Goal: Communication & Community: Ask a question

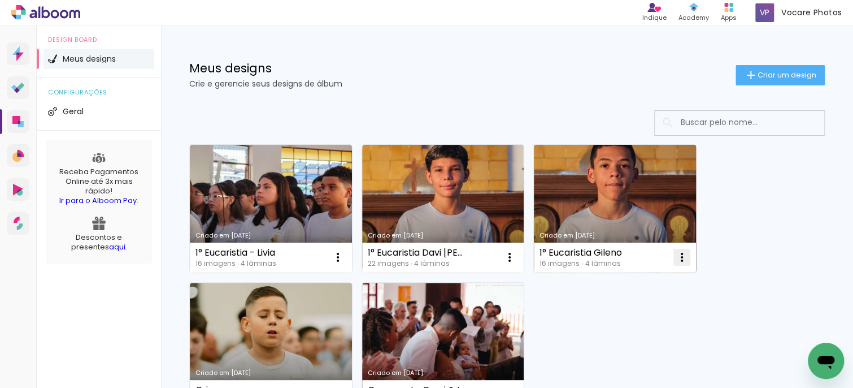
click at [685, 267] on paper-icon-button at bounding box center [682, 257] width 23 height 23
click at [685, 262] on iron-icon at bounding box center [682, 257] width 14 height 14
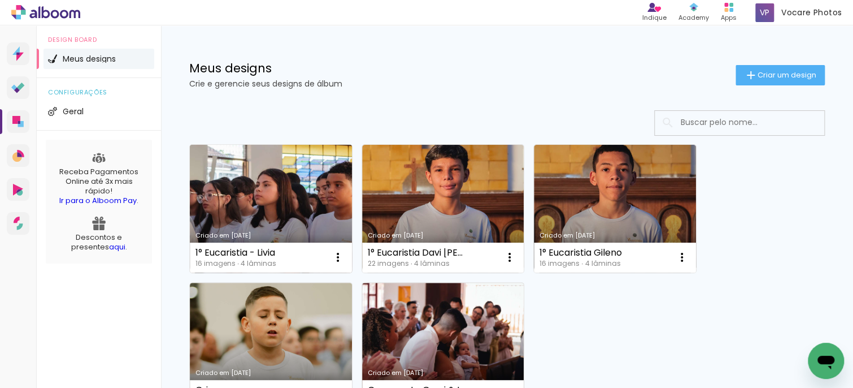
click at [242, 193] on link "Criado em 20/08/25" at bounding box center [271, 209] width 162 height 128
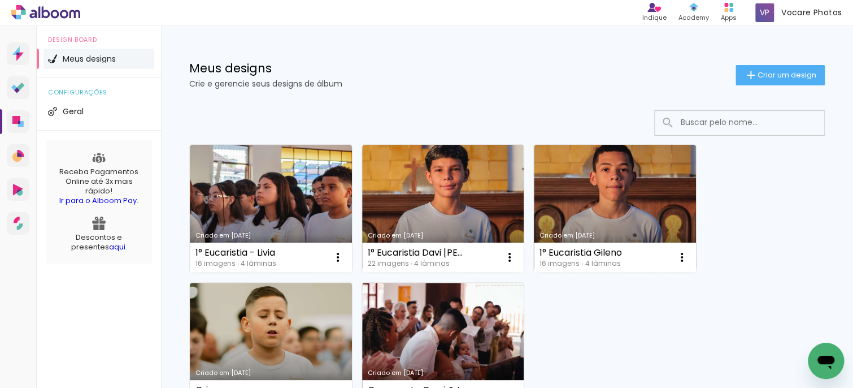
click at [819, 363] on icon "Abrir janela de mensagens" at bounding box center [826, 360] width 20 height 20
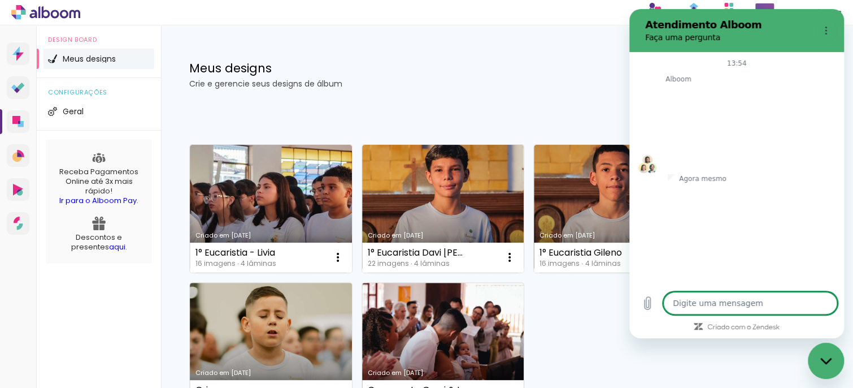
click at [728, 297] on textarea at bounding box center [750, 303] width 174 height 23
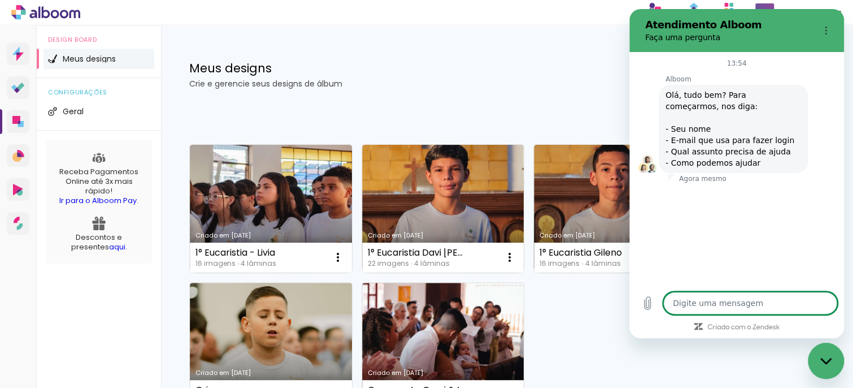
type textarea "x"
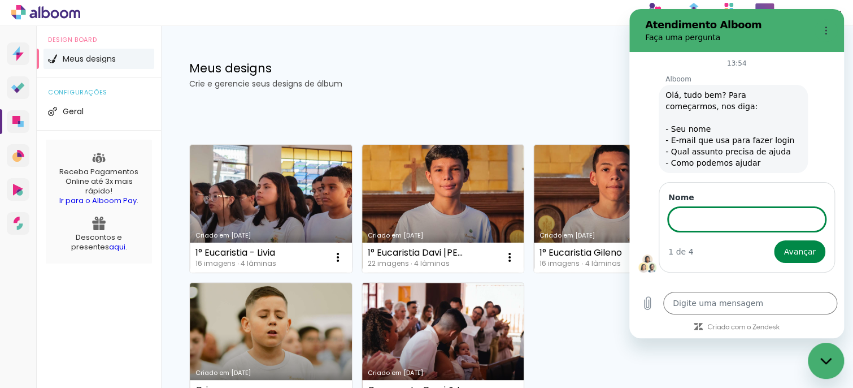
click at [715, 220] on input "Nome" at bounding box center [746, 219] width 157 height 24
type input "Danilo"
click at [774, 240] on button "Avançar" at bounding box center [799, 251] width 51 height 23
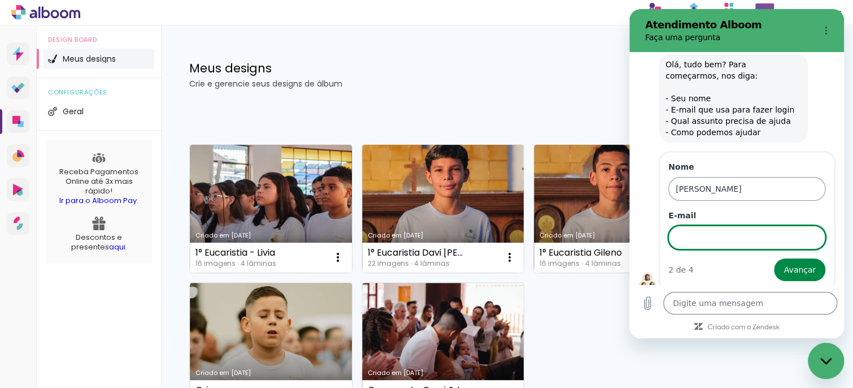
scroll to position [36, 0]
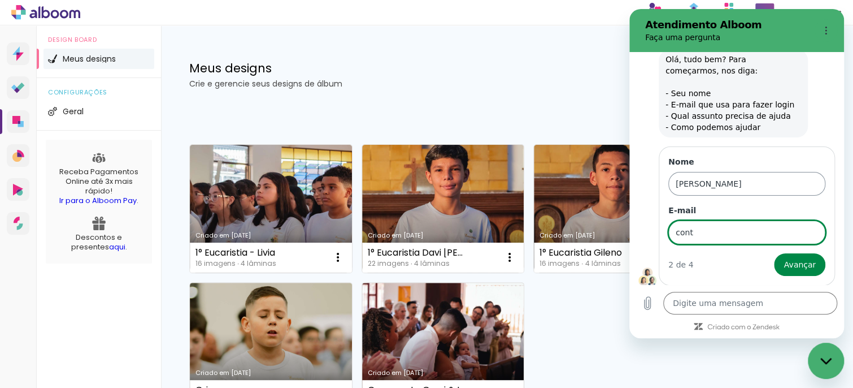
type input "contato.vocarephotos@gmail.com"
click at [774, 253] on button "Avançar" at bounding box center [799, 264] width 51 height 23
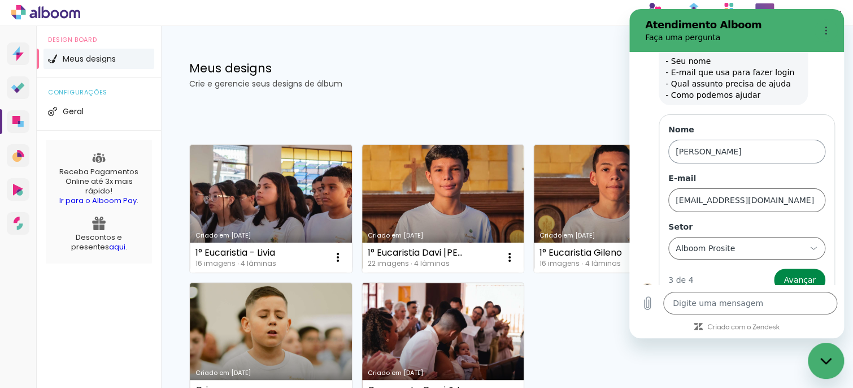
scroll to position [82, 0]
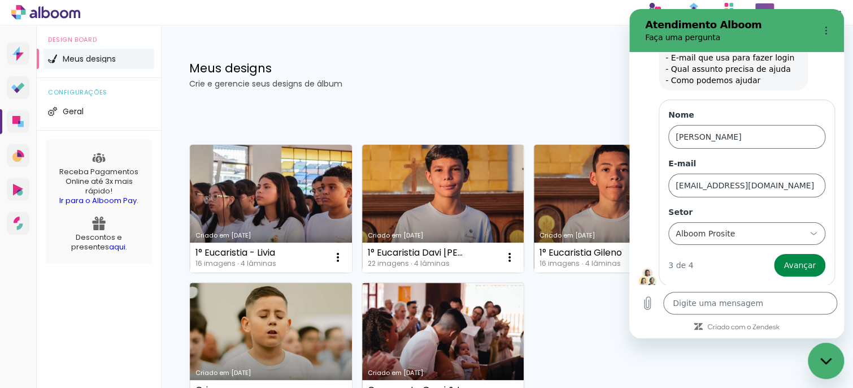
click at [716, 249] on form "Nome Danilo E-mail contato.vocarephotos@gmail.com Setor Alboom Prosite Alboom P…" at bounding box center [746, 192] width 157 height 167
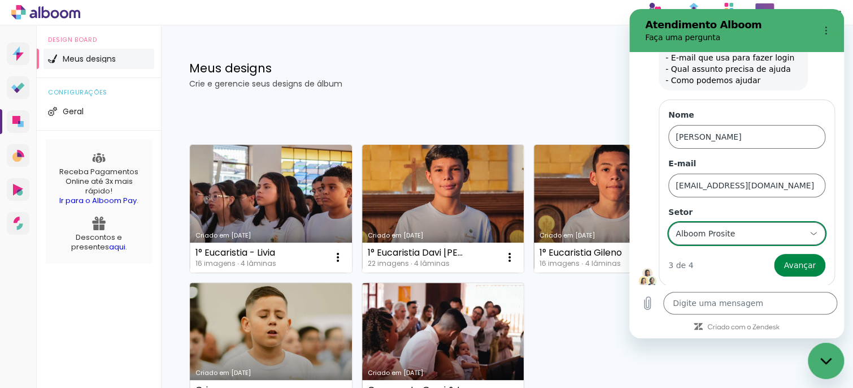
click at [706, 240] on div "Alboom Prosite Alboom Prosite" at bounding box center [740, 233] width 131 height 20
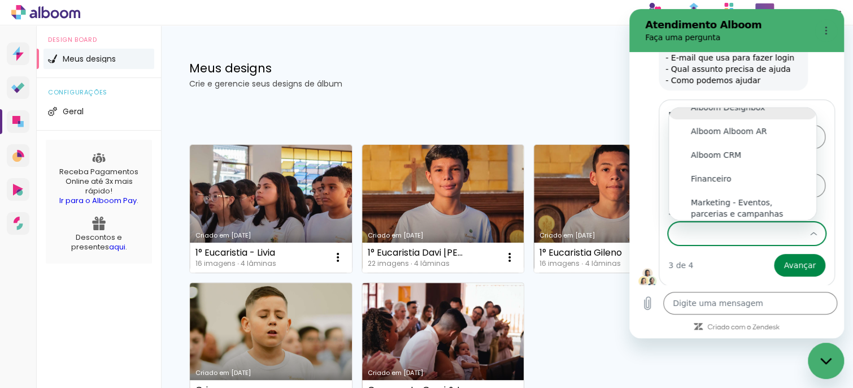
scroll to position [0, 0]
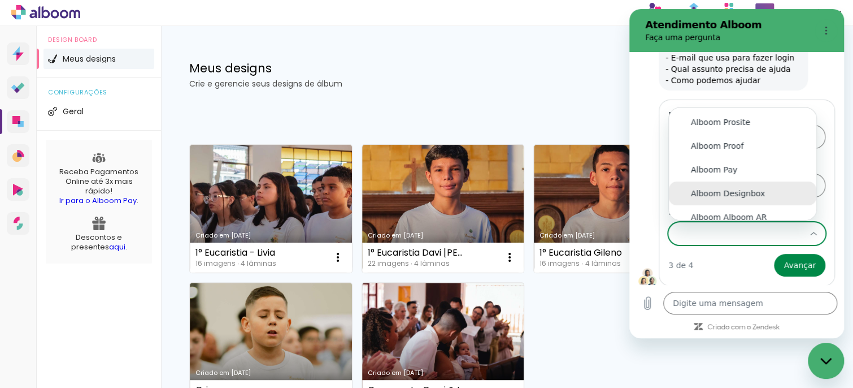
click at [727, 188] on div "Alboom Designbox" at bounding box center [742, 193] width 103 height 11
type input "Alboom Designbox"
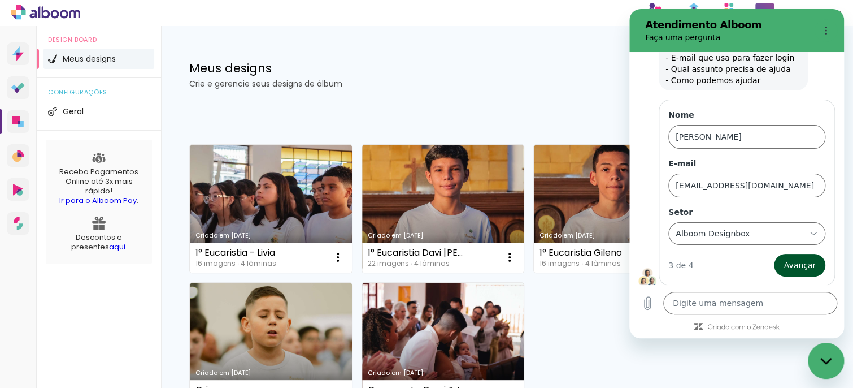
click at [787, 258] on span "Avançar" at bounding box center [800, 265] width 32 height 14
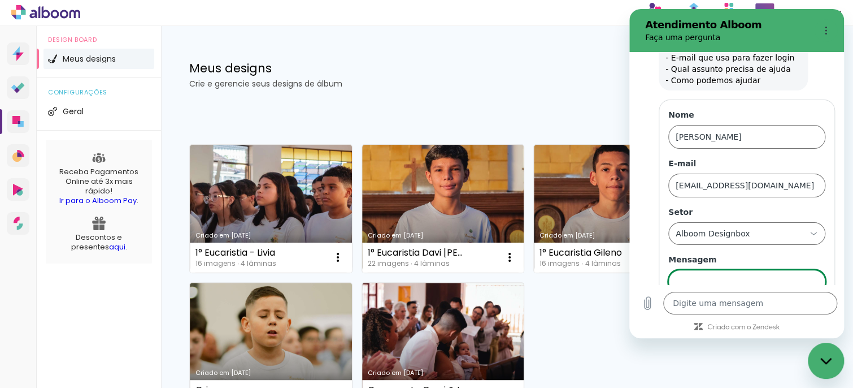
scroll to position [131, 0]
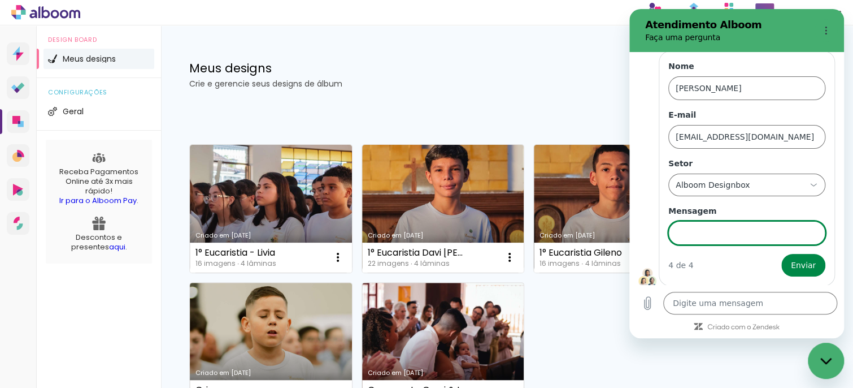
click at [732, 231] on input "Mensagem" at bounding box center [746, 233] width 157 height 24
type input "Queria saber como faço para usar a função album 3D"
click at [781, 254] on button "Enviar" at bounding box center [803, 265] width 44 height 23
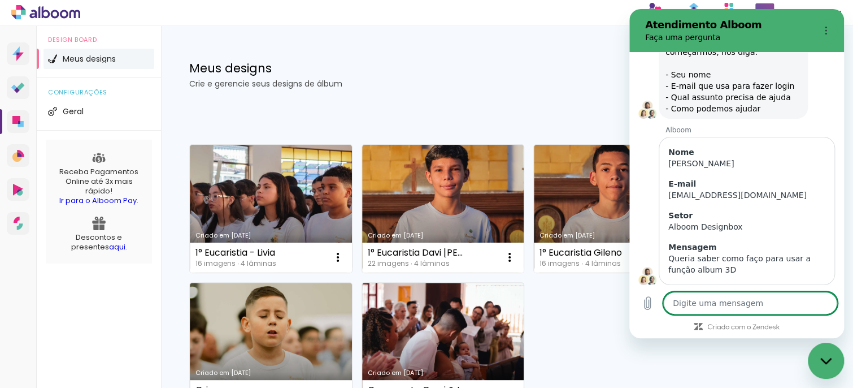
scroll to position [79, 0]
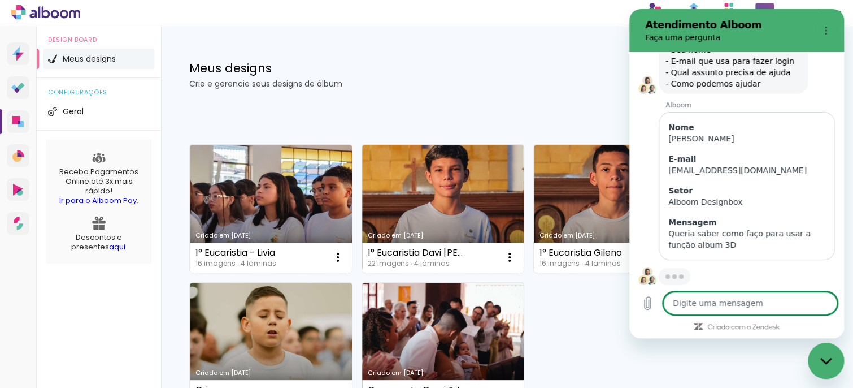
type textarea "x"
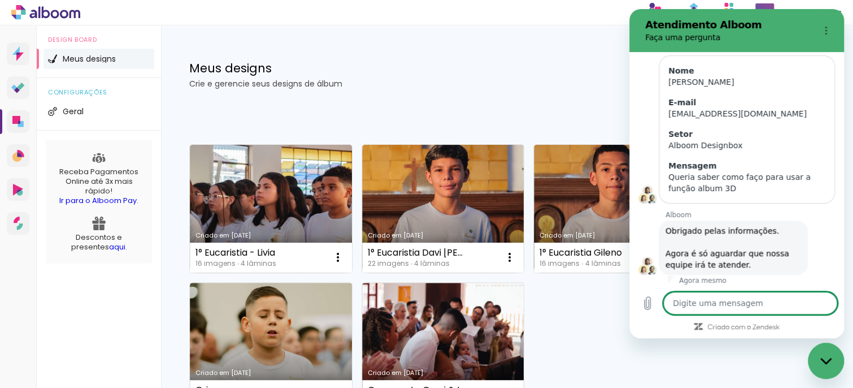
scroll to position [138, 0]
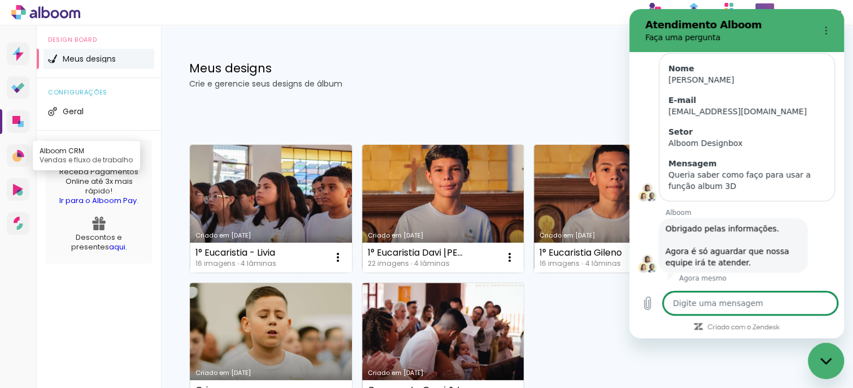
click at [15, 154] on icon at bounding box center [17, 157] width 10 height 10
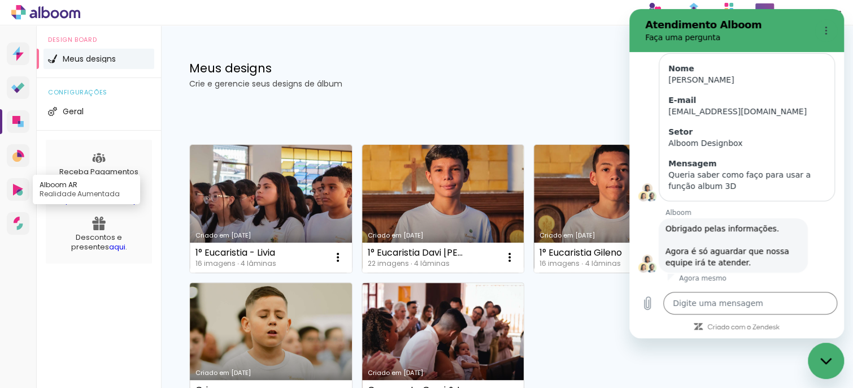
click at [20, 193] on icon at bounding box center [19, 192] width 6 height 6
